Goal: Information Seeking & Learning: Learn about a topic

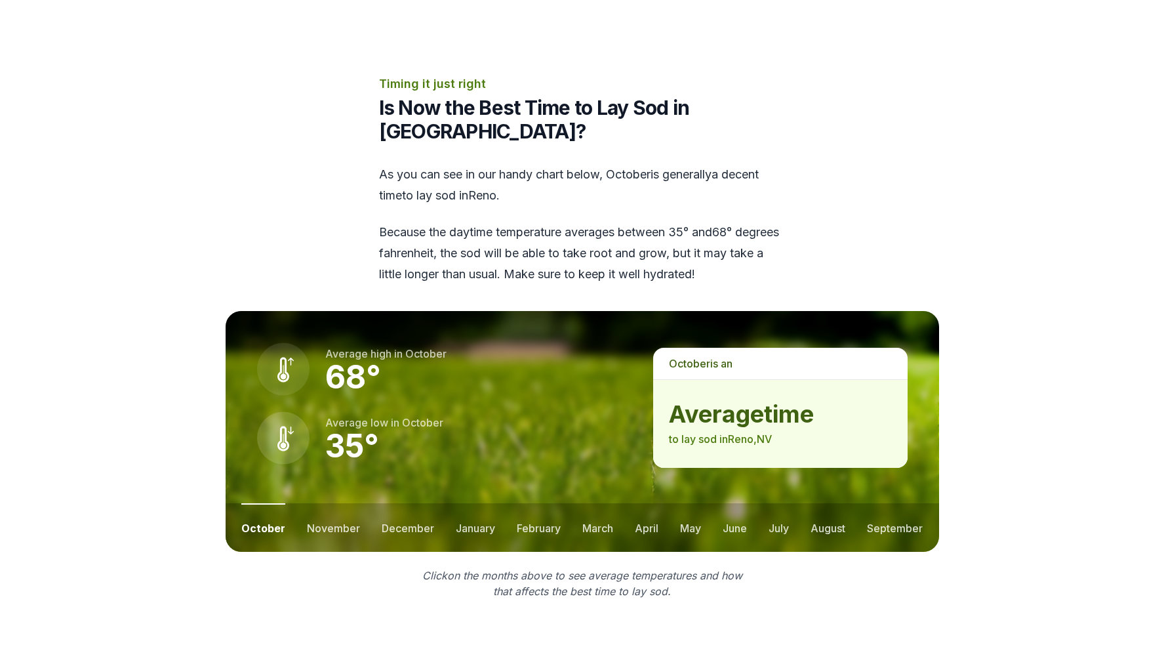
scroll to position [1527, 0]
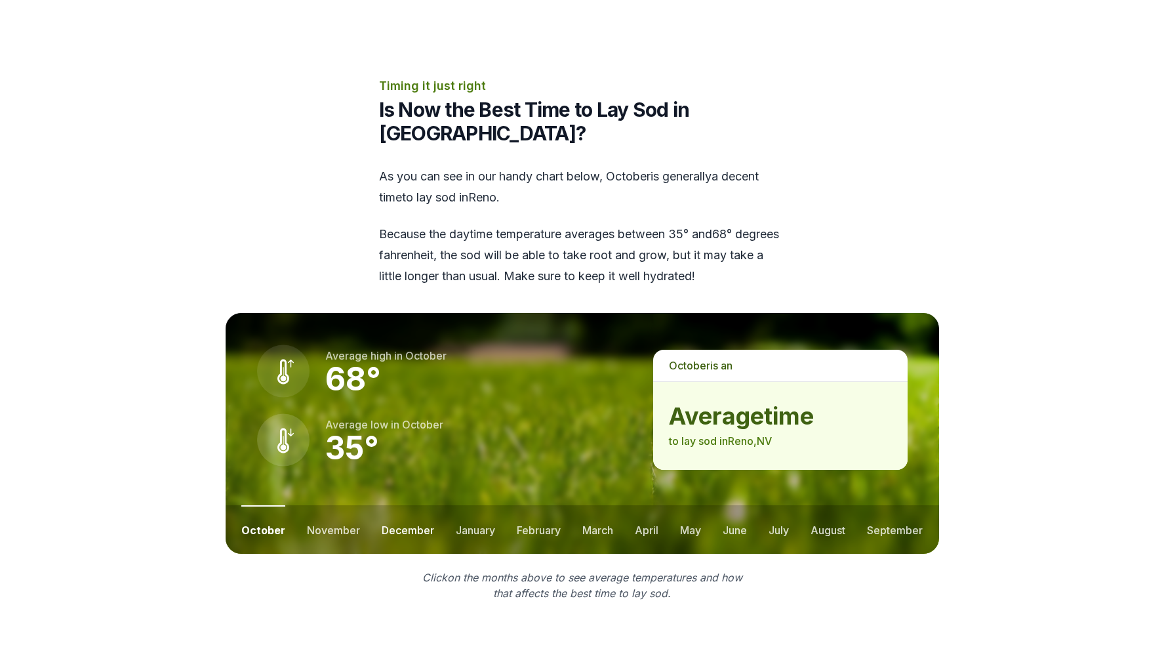
click at [399, 505] on button "december" at bounding box center [408, 529] width 52 height 49
click at [323, 505] on button "november" at bounding box center [330, 529] width 53 height 49
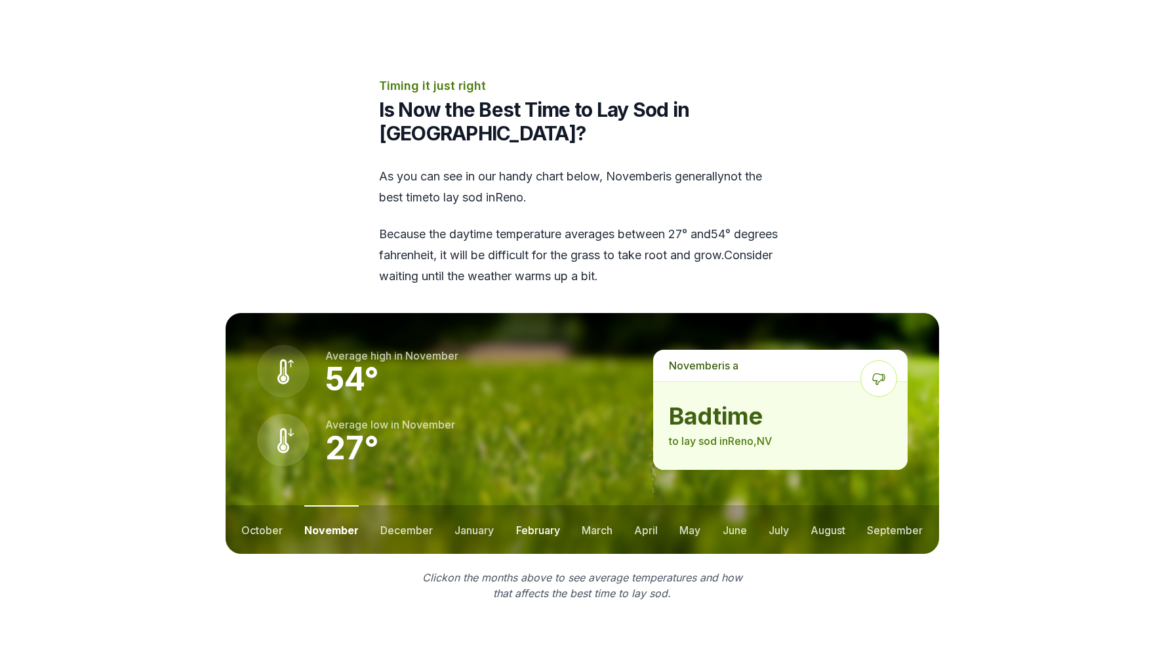
click at [538, 505] on button "february" at bounding box center [538, 529] width 44 height 49
click at [597, 505] on button "march" at bounding box center [598, 529] width 31 height 49
click at [327, 505] on button "november" at bounding box center [330, 529] width 53 height 49
click at [399, 505] on button "december" at bounding box center [406, 529] width 52 height 49
click at [597, 505] on button "march" at bounding box center [597, 529] width 31 height 49
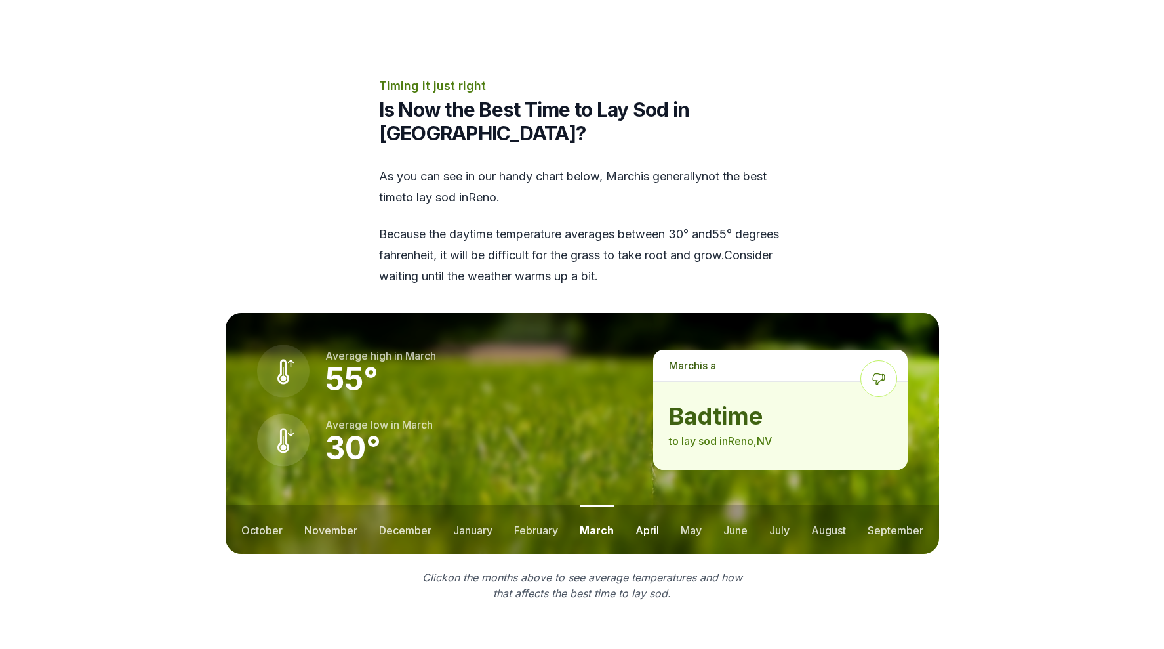
click at [650, 505] on button "april" at bounding box center [647, 529] width 24 height 49
click at [691, 505] on button "may" at bounding box center [689, 529] width 21 height 49
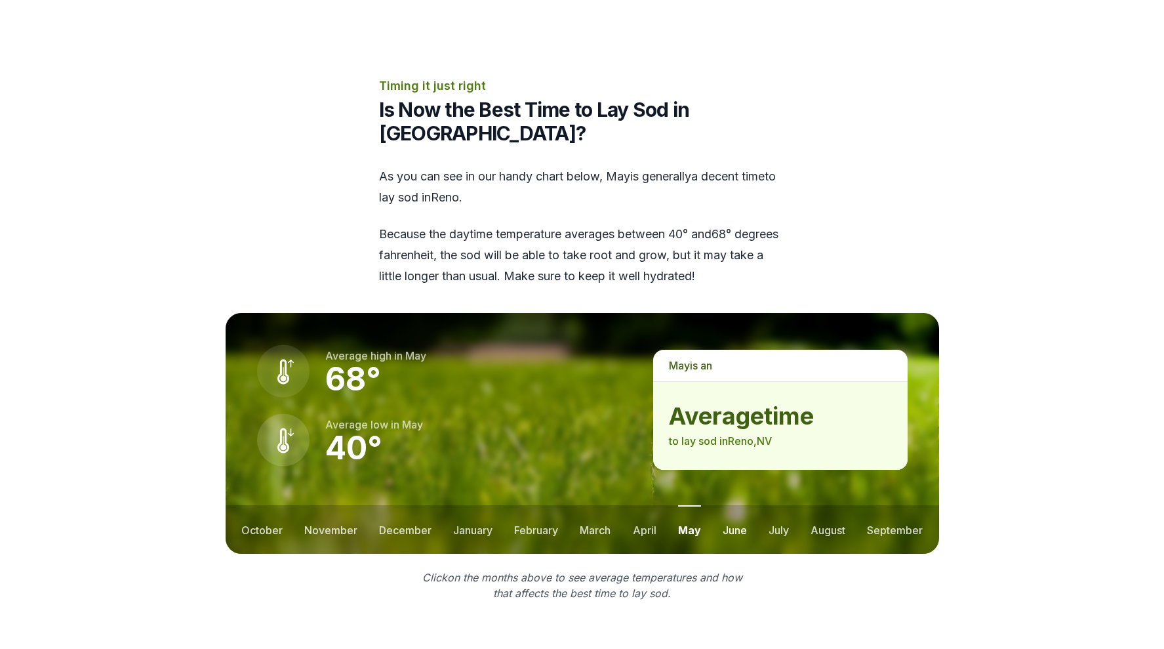
click at [735, 505] on button "june" at bounding box center [735, 529] width 24 height 49
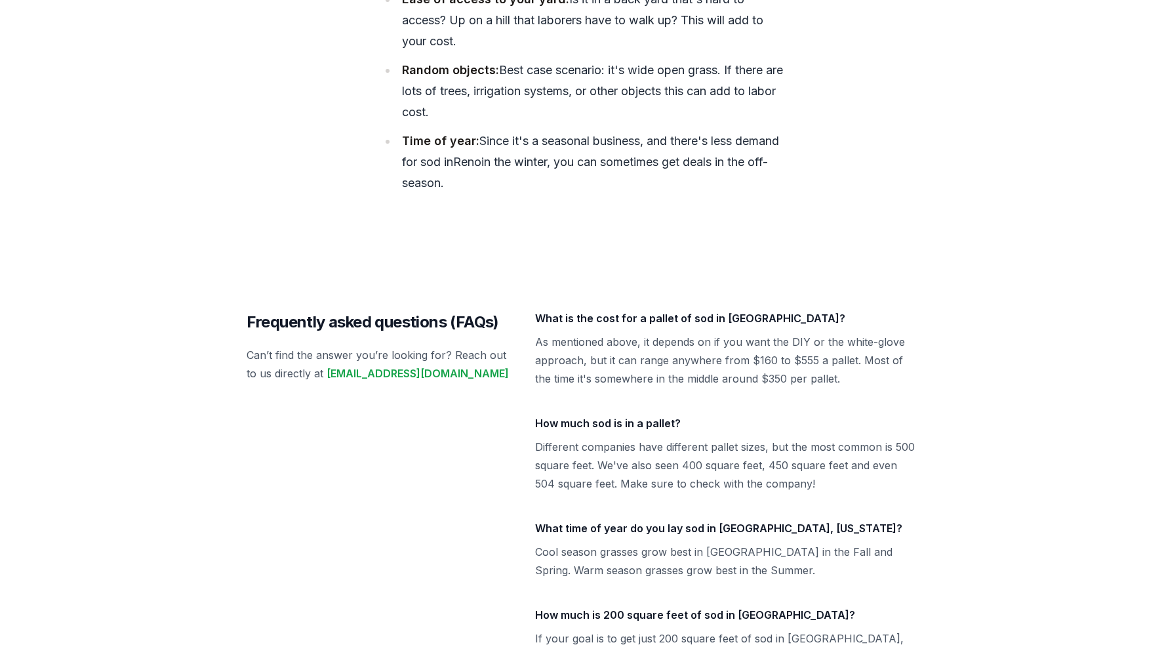
scroll to position [5144, 0]
